Goal: Task Accomplishment & Management: Manage account settings

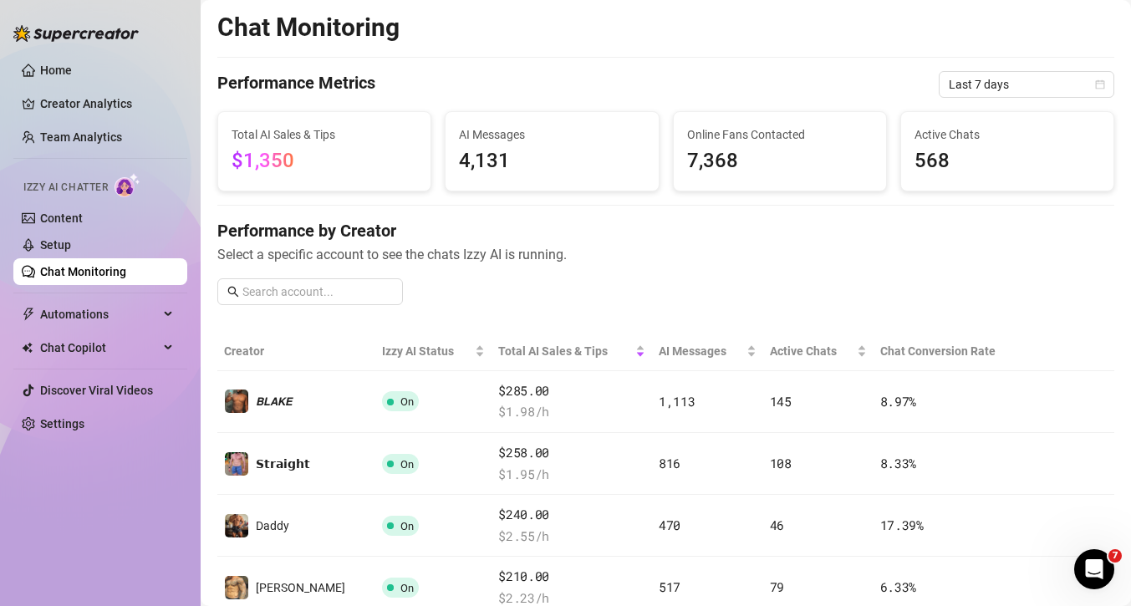
scroll to position [313, 0]
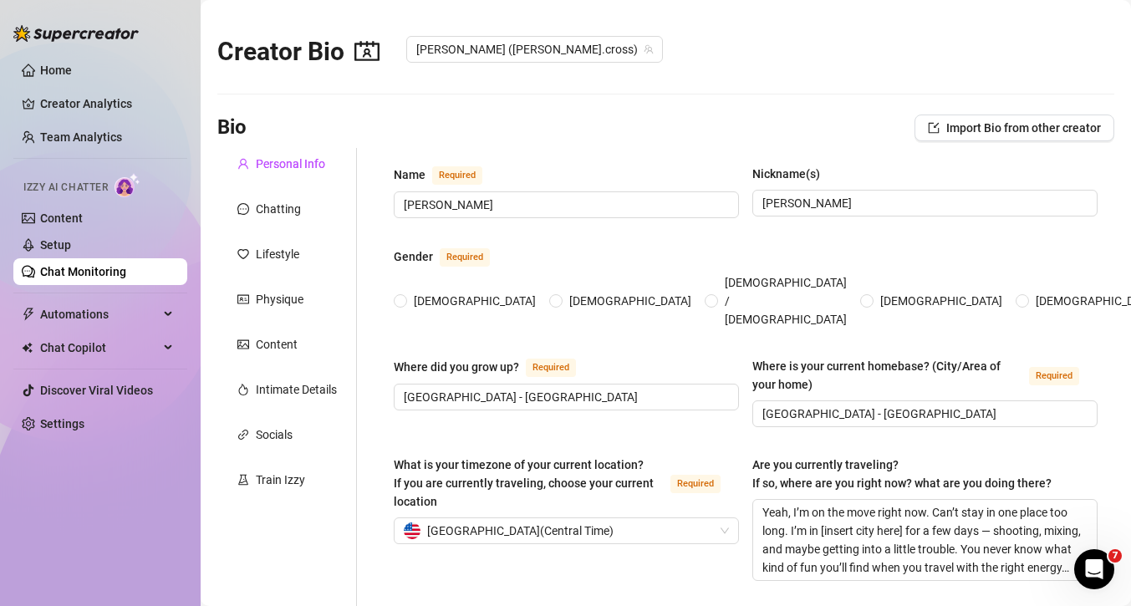
radio input "true"
type input "[DATE]"
click at [83, 265] on link "Chat Monitoring" at bounding box center [83, 271] width 86 height 13
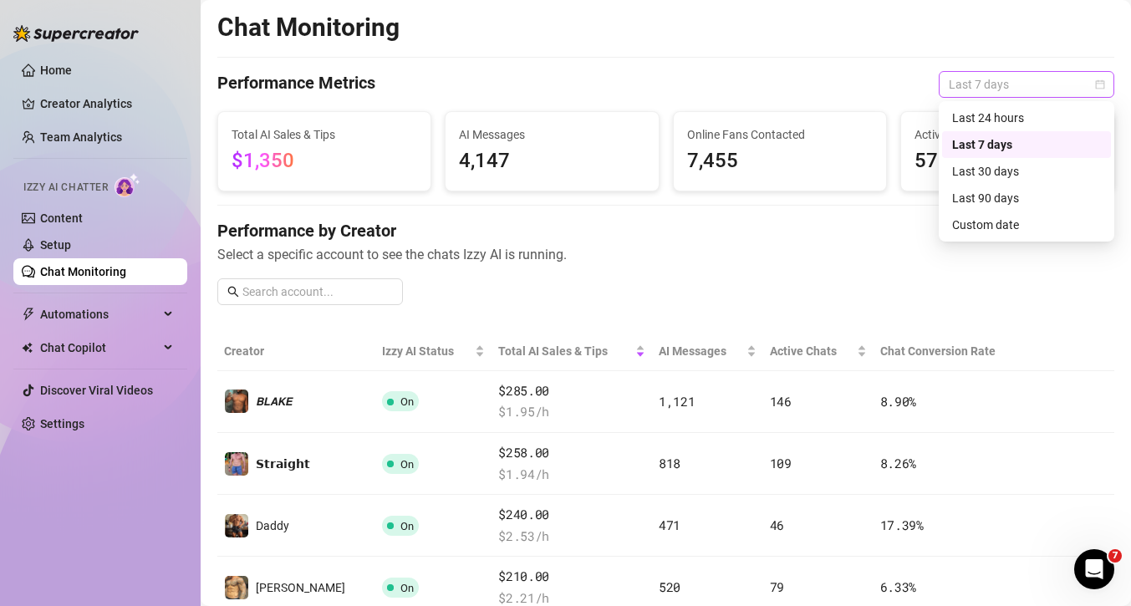
click at [966, 86] on span "Last 7 days" at bounding box center [1026, 84] width 155 height 25
click at [974, 116] on div "Last 24 hours" at bounding box center [1026, 118] width 149 height 18
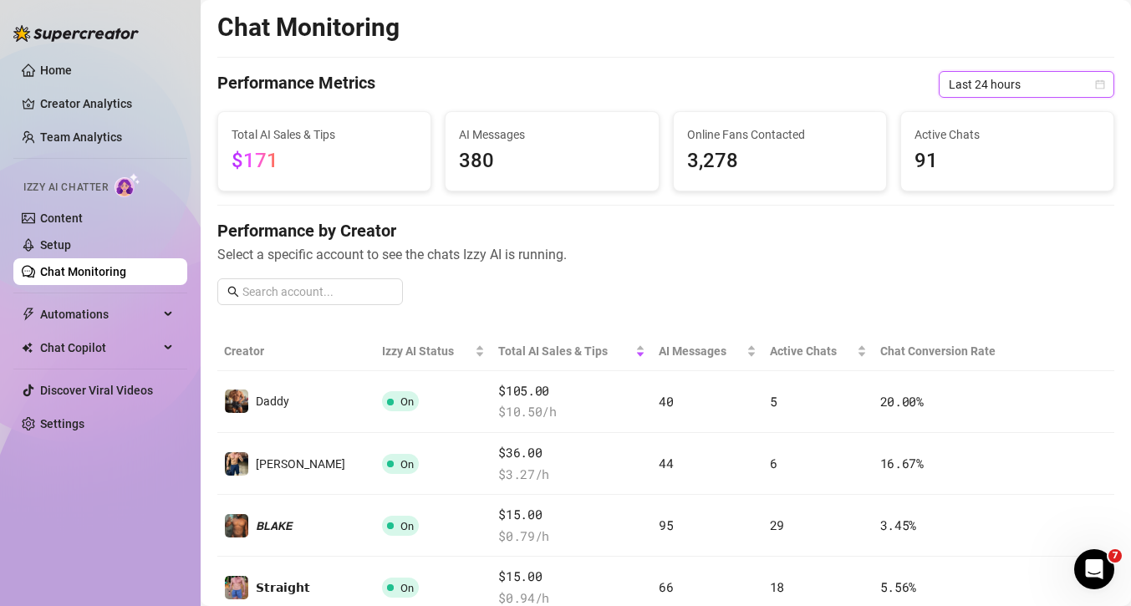
click at [990, 84] on span "Last 24 hours" at bounding box center [1026, 84] width 155 height 25
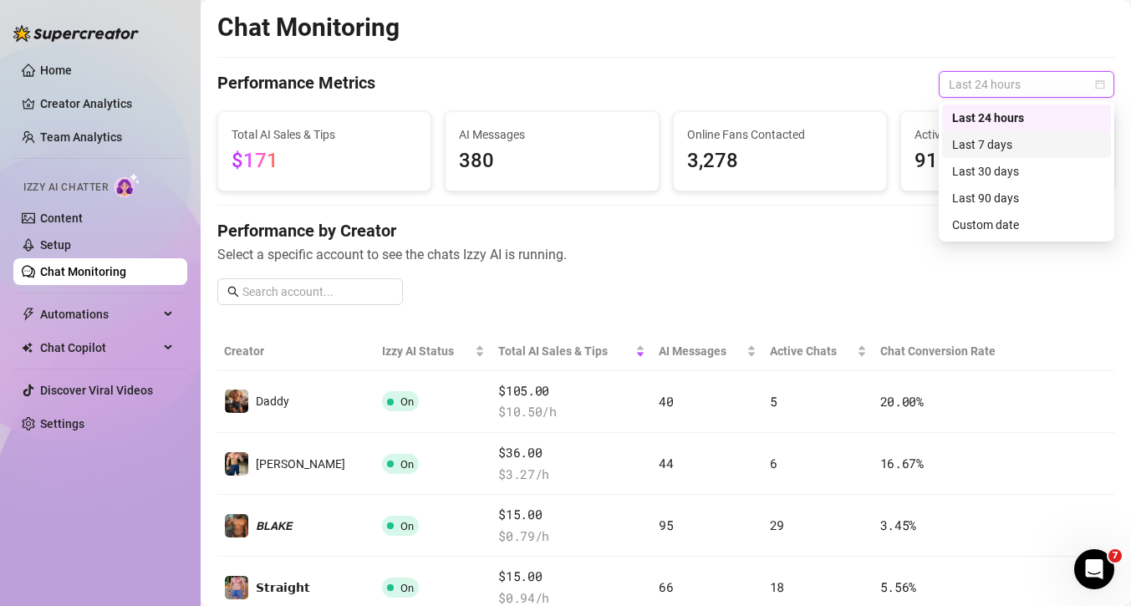
click at [996, 145] on div "Last 7 days" at bounding box center [1026, 144] width 149 height 18
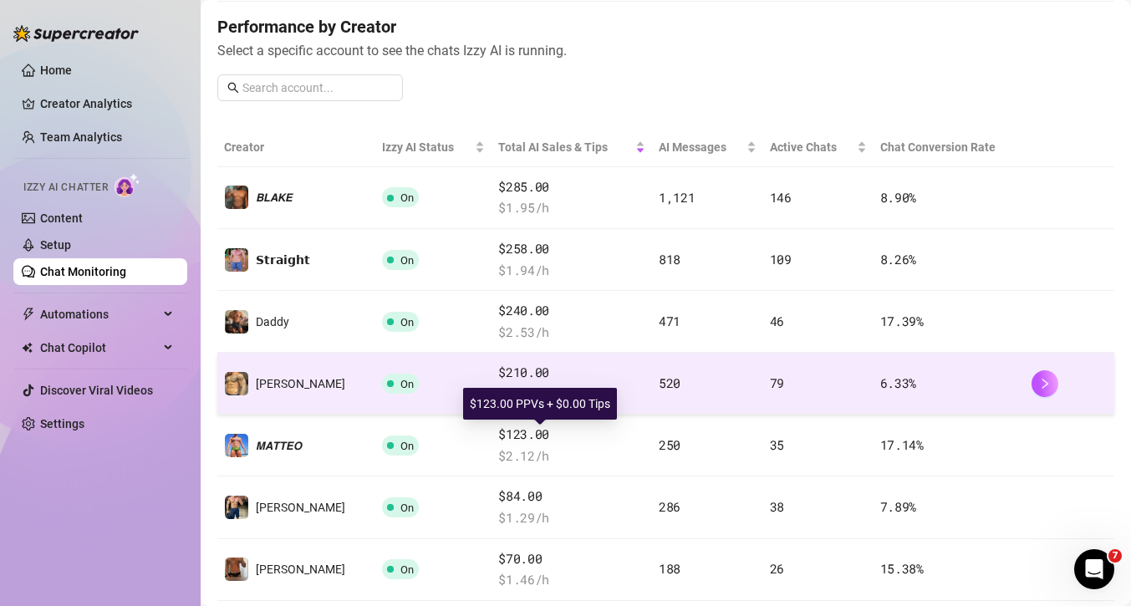
scroll to position [206, 0]
